Goal: Entertainment & Leisure: Consume media (video, audio)

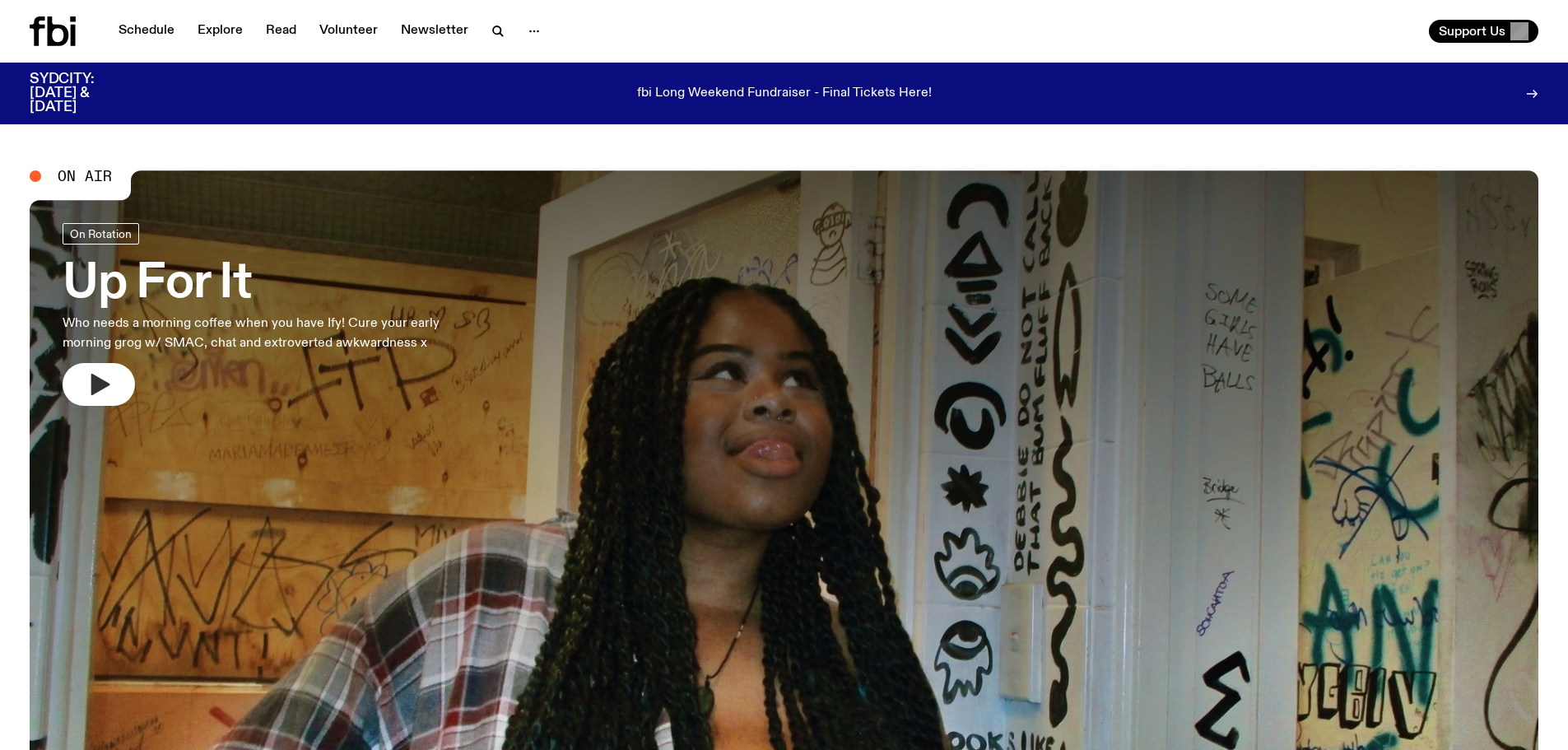
click at [116, 368] on button "button" at bounding box center [98, 385] width 72 height 43
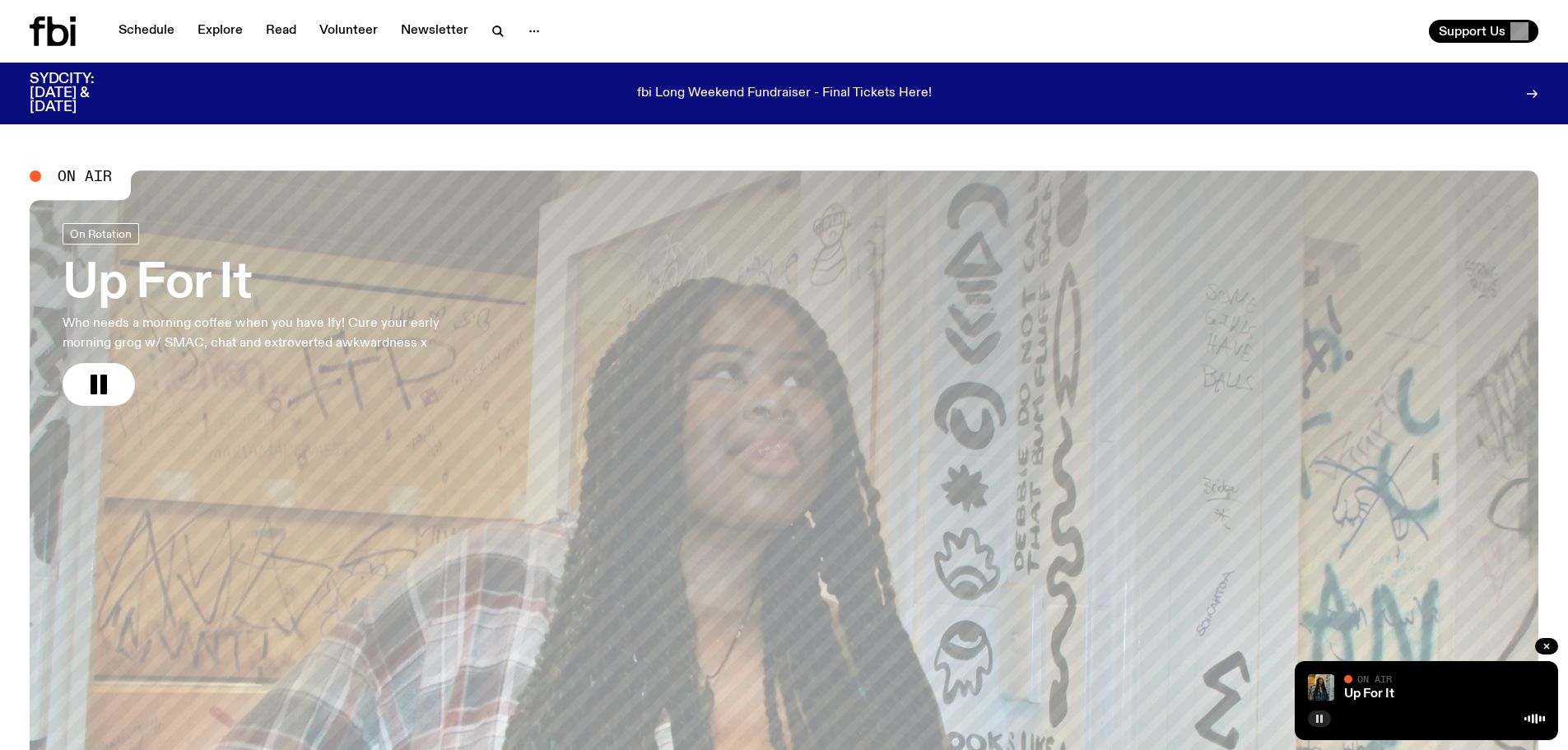
click at [1315, 717] on icon "button" at bounding box center [1320, 719] width 10 height 10
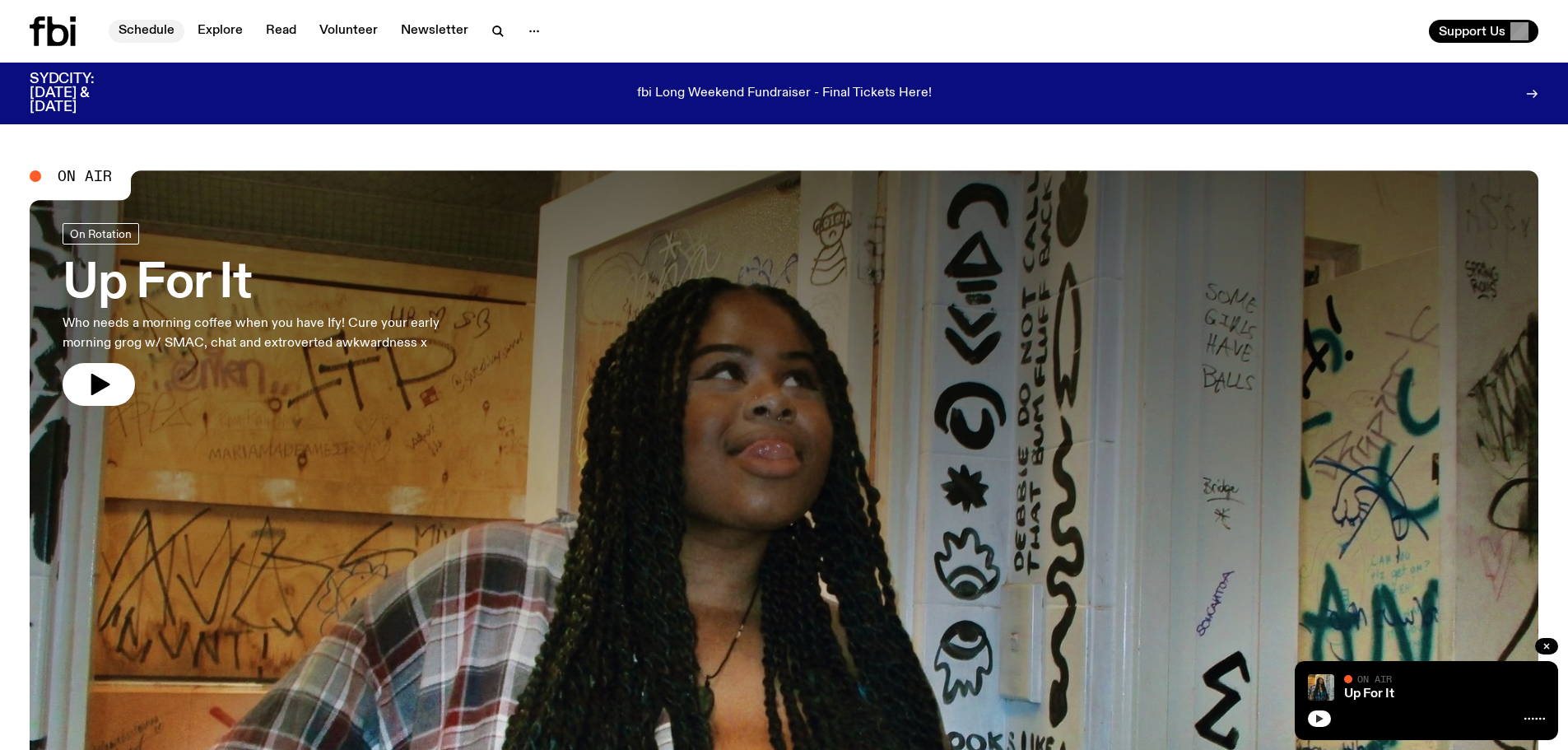
click at [160, 27] on link "Schedule" at bounding box center [146, 32] width 76 height 23
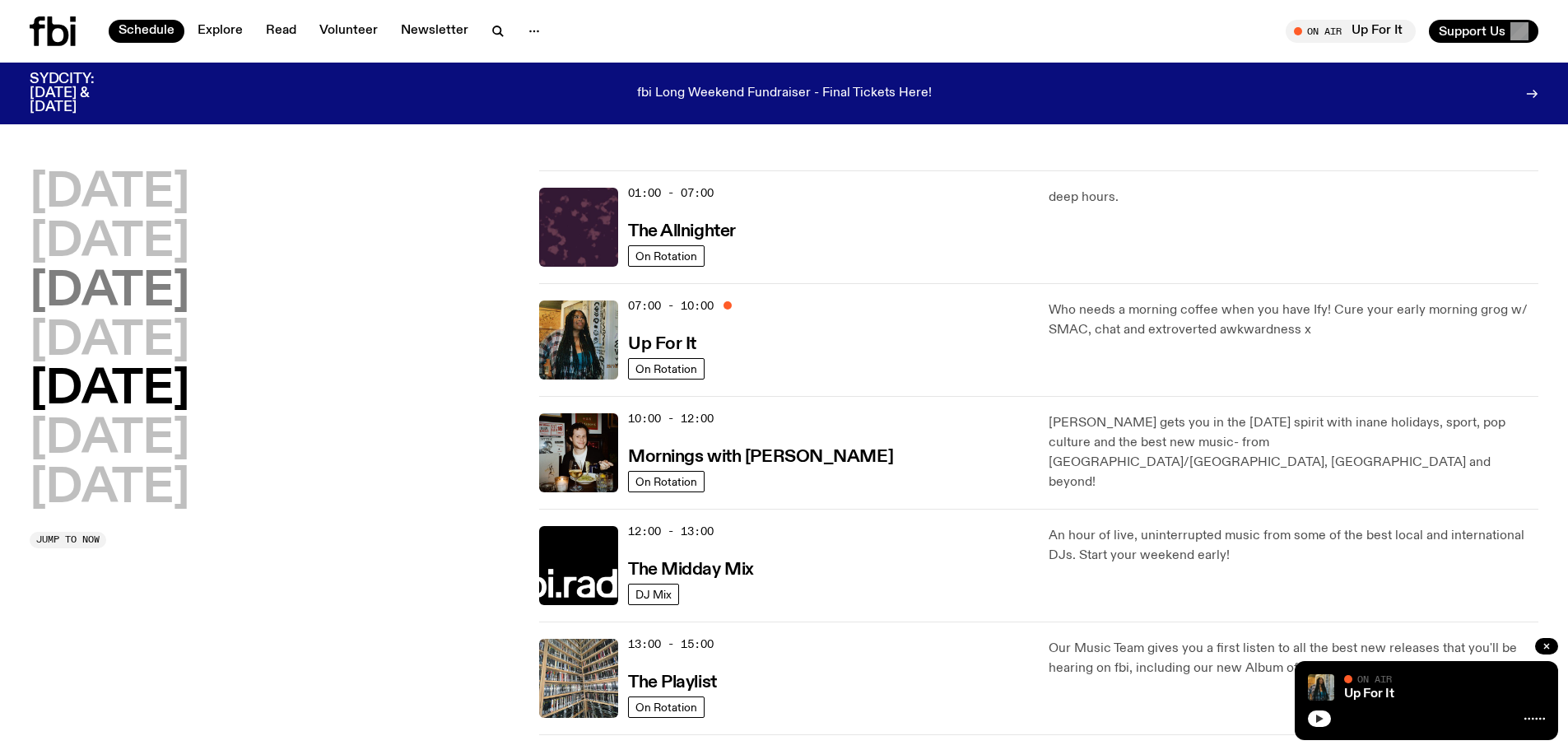
click at [168, 296] on h2 "[DATE]" at bounding box center [110, 292] width 160 height 46
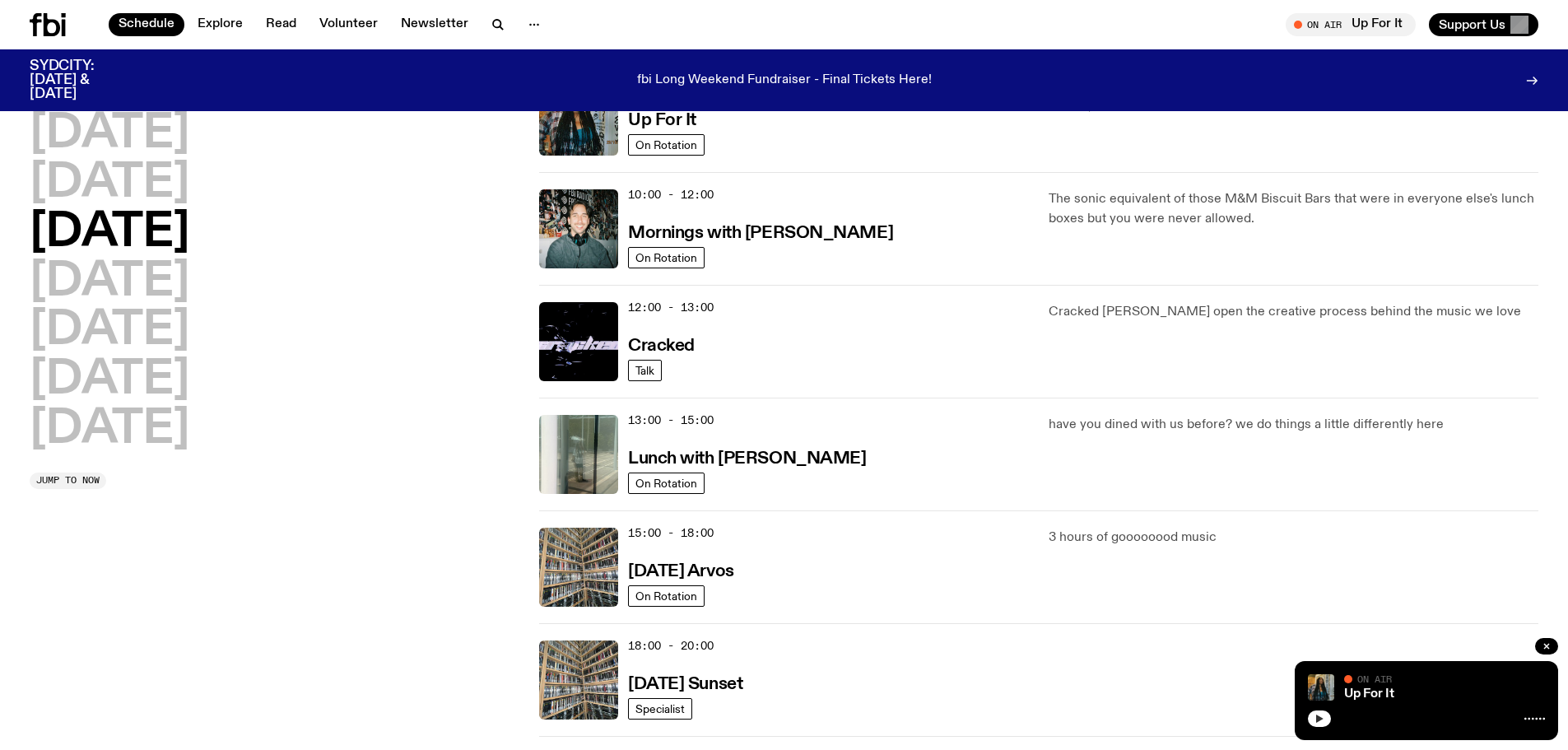
scroll to position [540, 0]
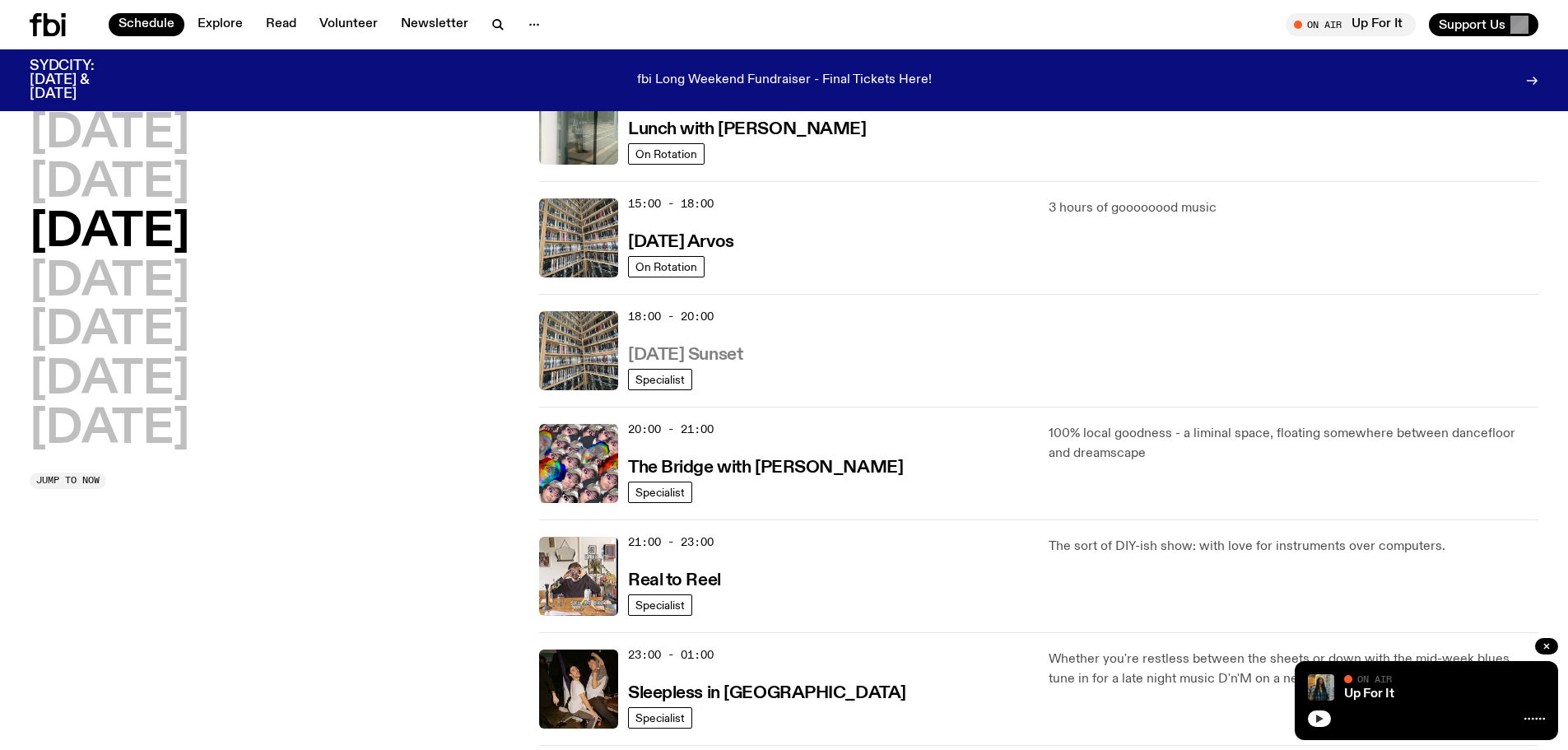
click at [692, 355] on h3 "[DATE] Sunset" at bounding box center [686, 355] width 115 height 17
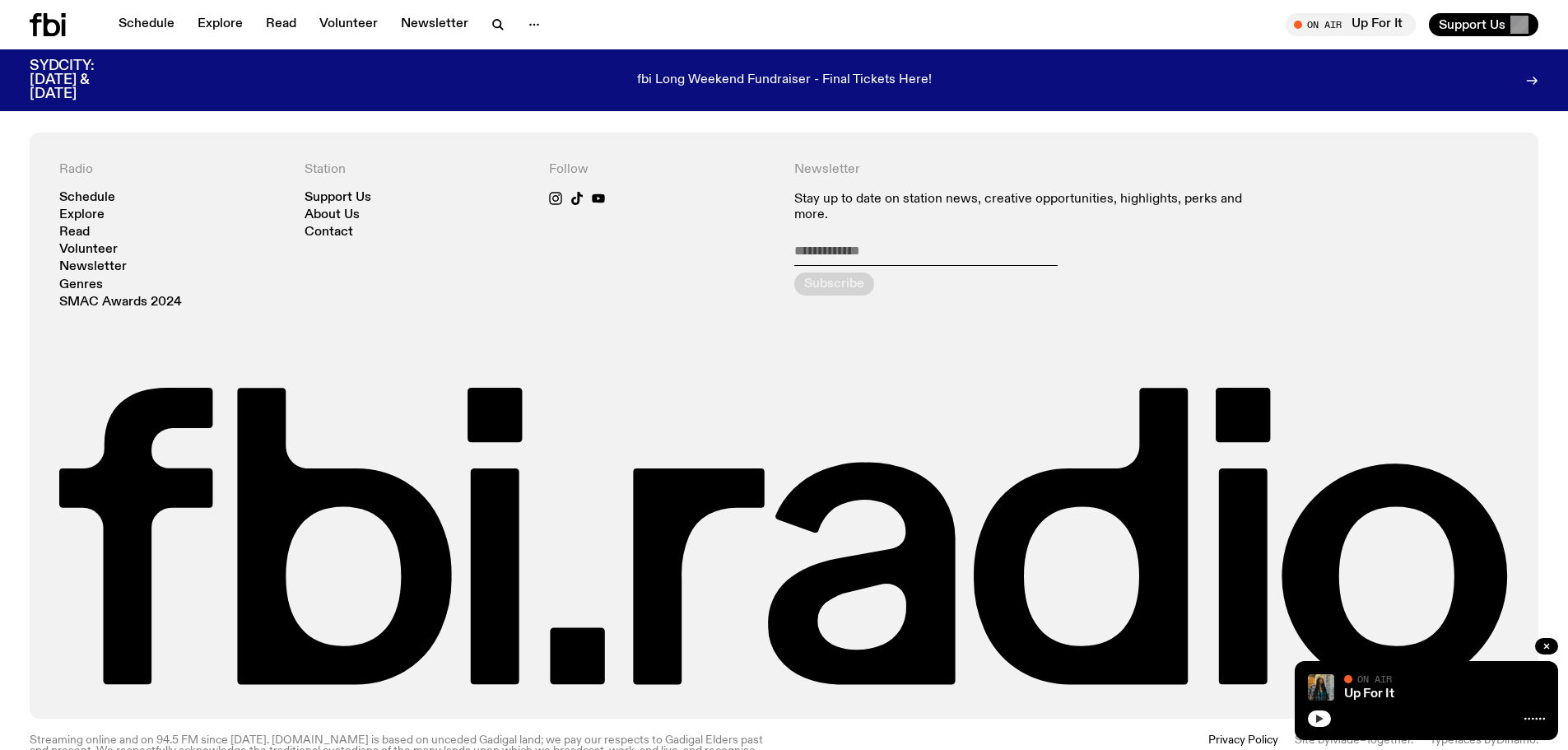
scroll to position [898, 0]
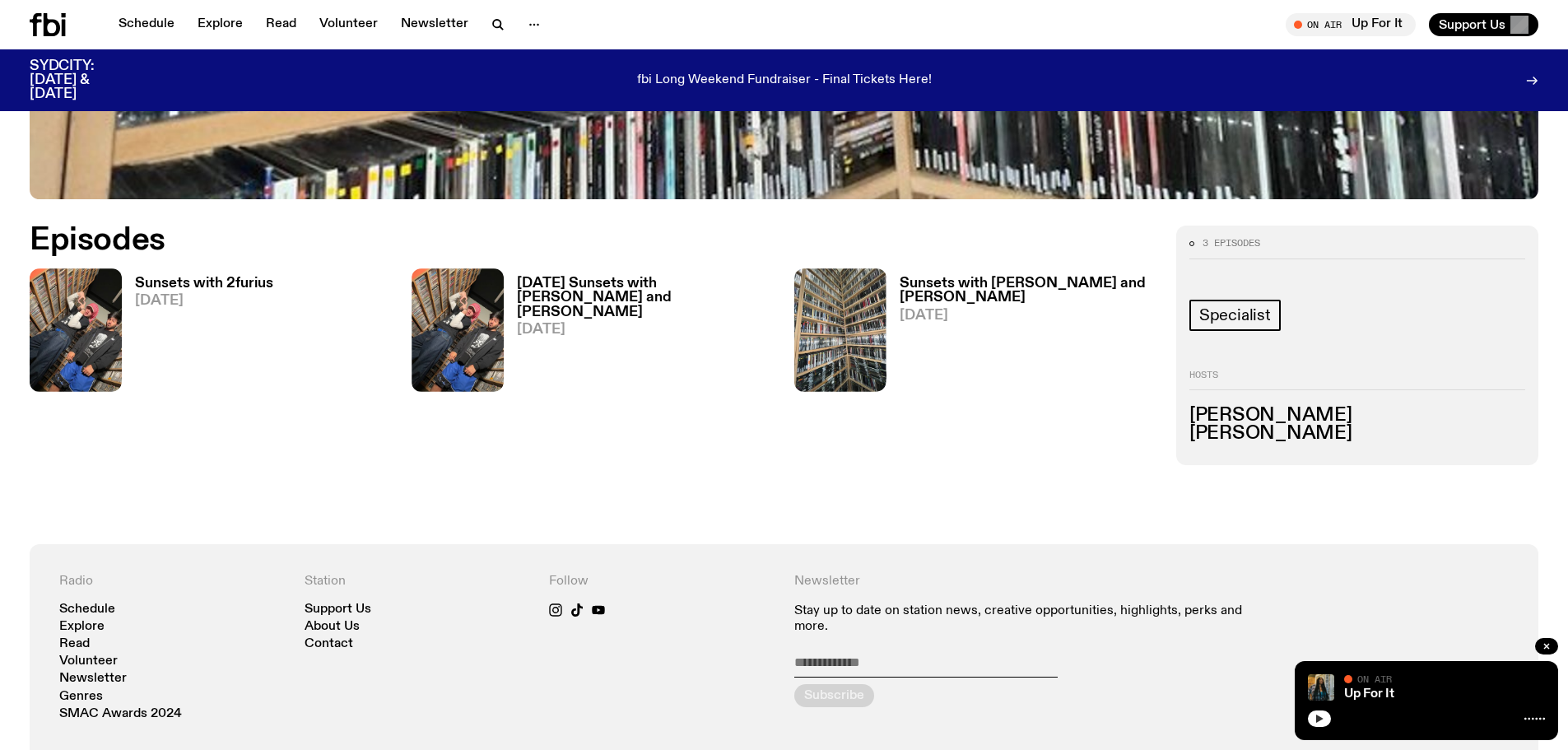
click at [215, 284] on h3 "Sunsets with 2furius" at bounding box center [204, 284] width 138 height 14
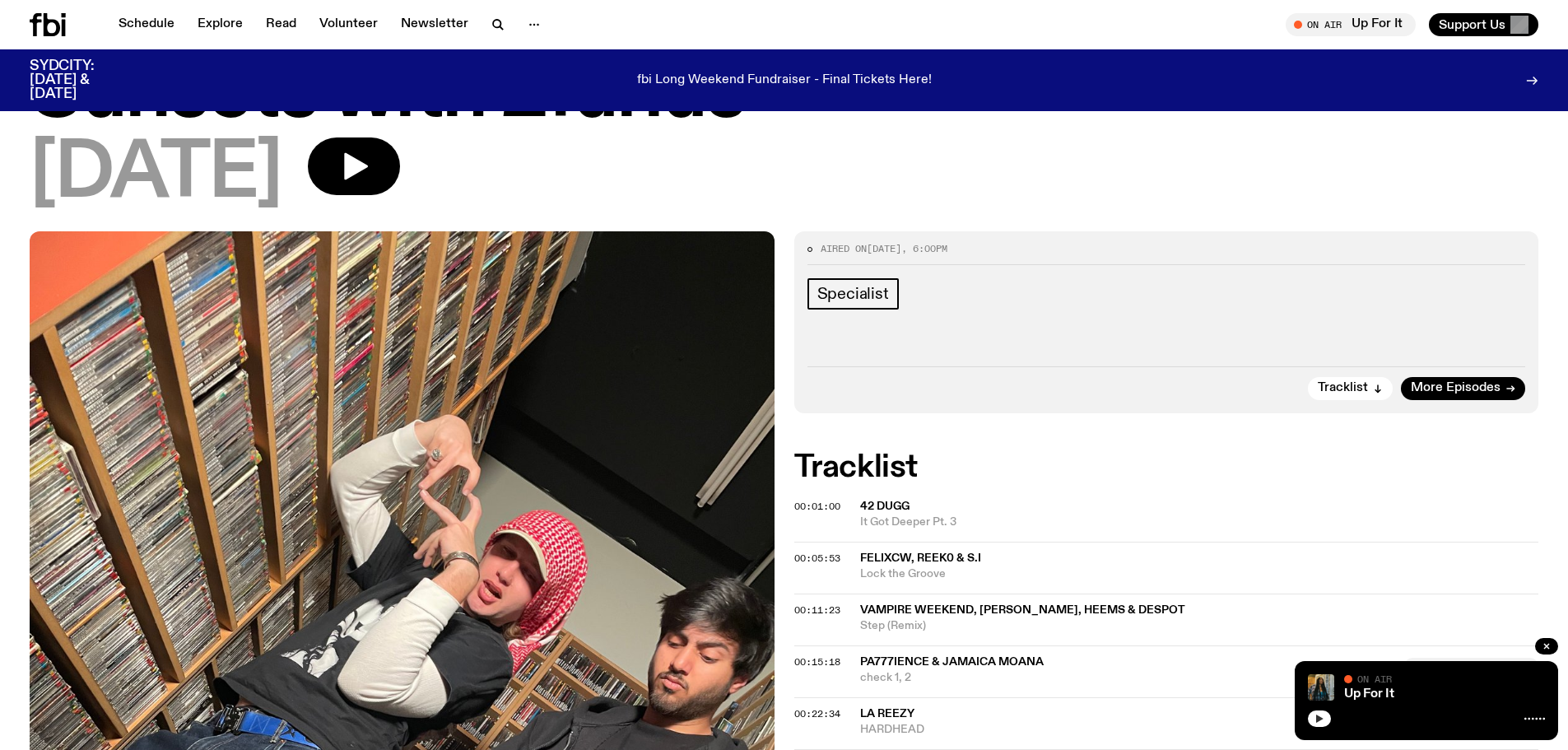
scroll to position [72, 0]
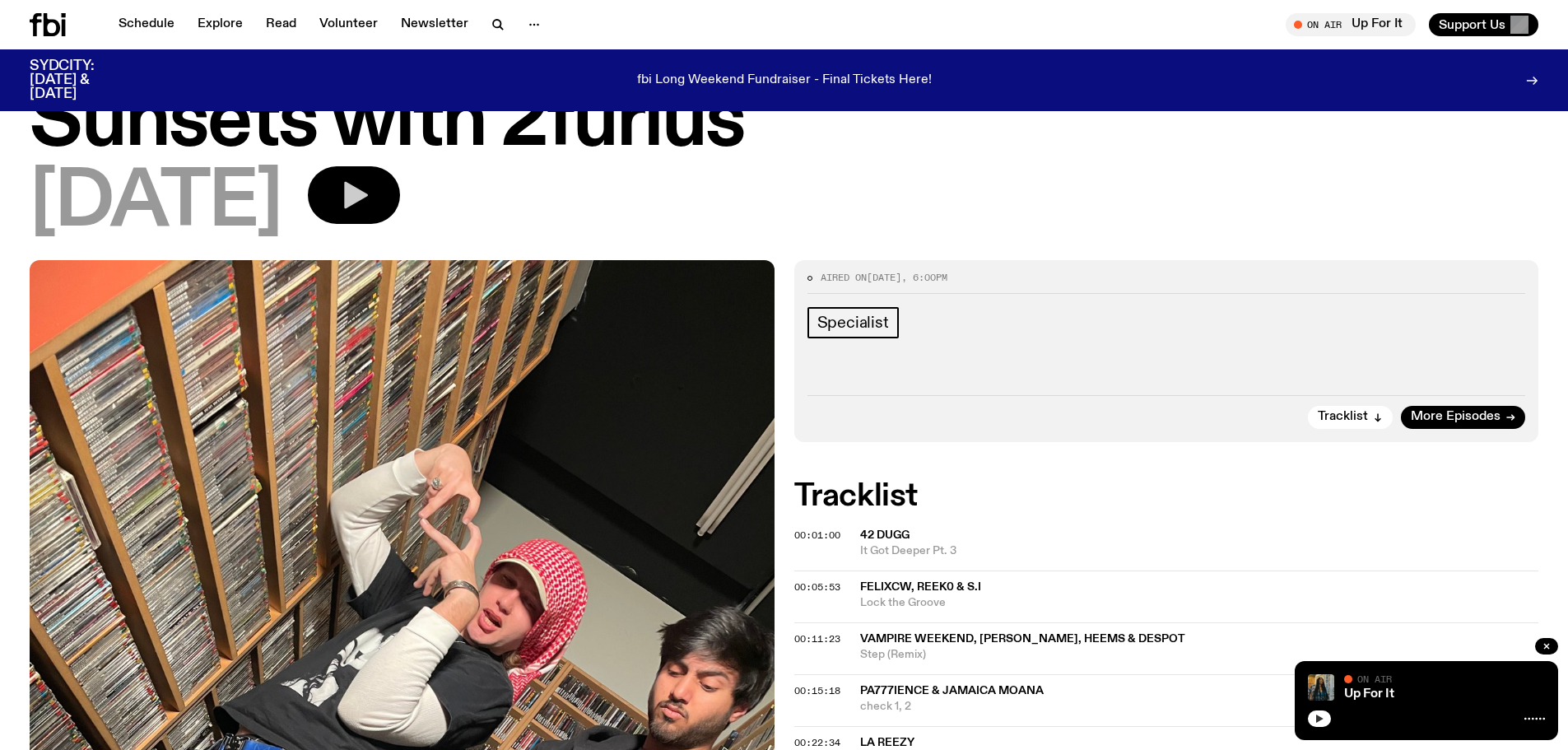
click at [356, 192] on button "button" at bounding box center [353, 195] width 92 height 57
